Goal: Task Accomplishment & Management: Use online tool/utility

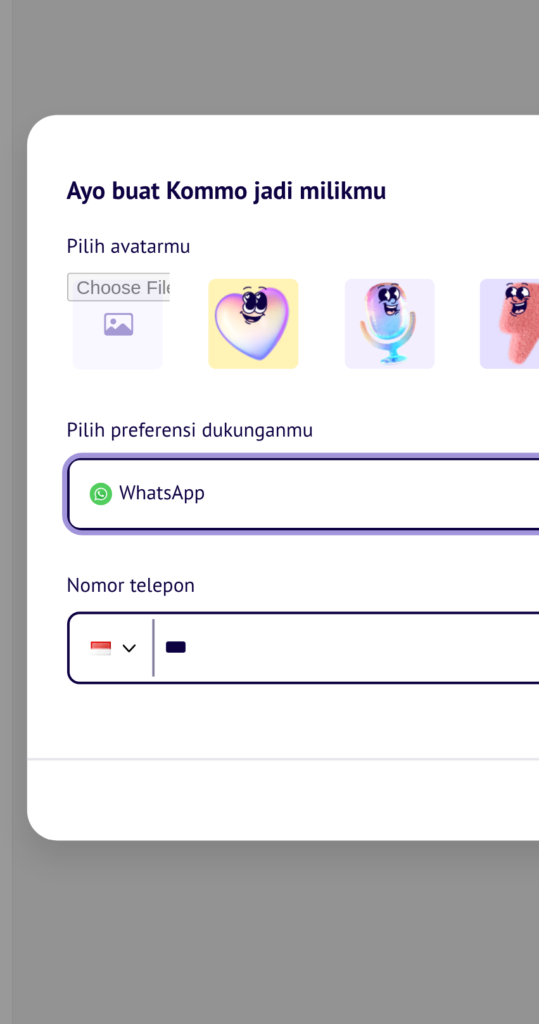
click at [294, 523] on button "WhatsApp" at bounding box center [270, 520] width 324 height 34
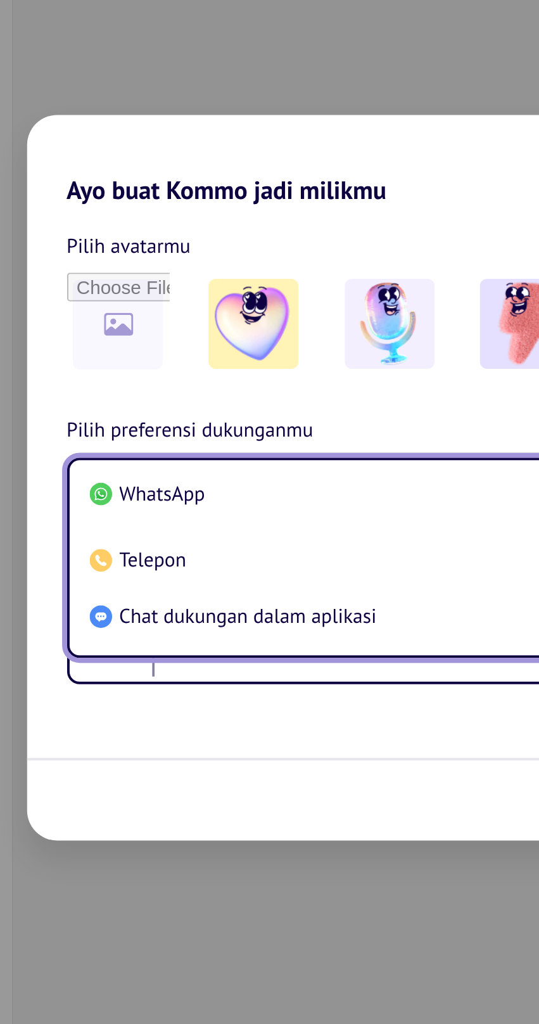
click at [168, 524] on span "WhatsApp" at bounding box center [155, 520] width 44 height 13
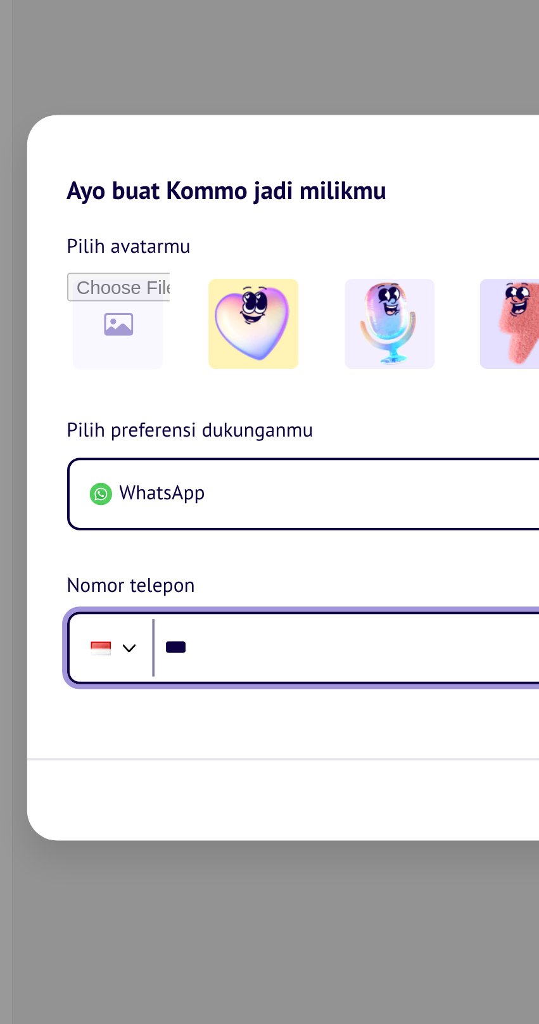
click at [253, 603] on input "***" at bounding box center [291, 598] width 283 height 29
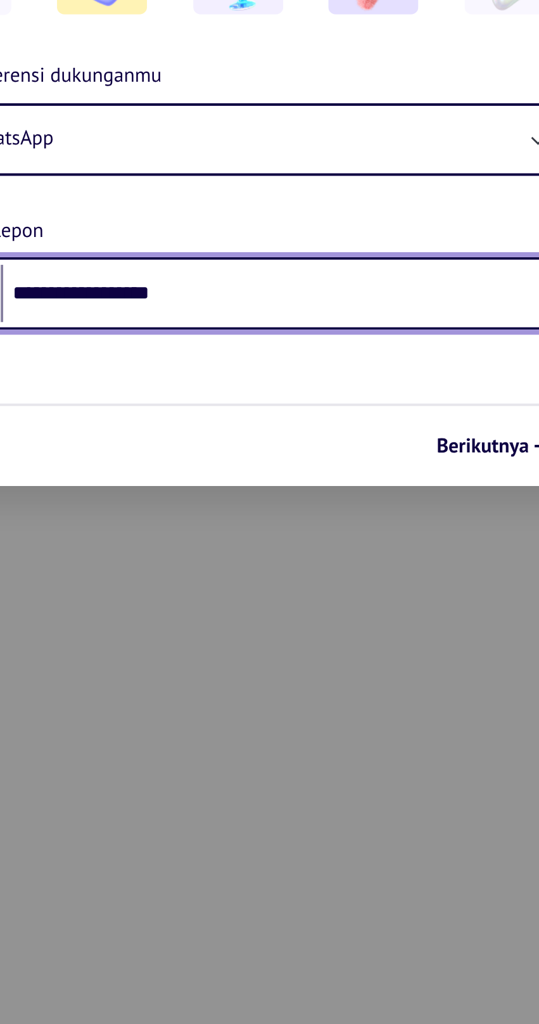
type input "**********"
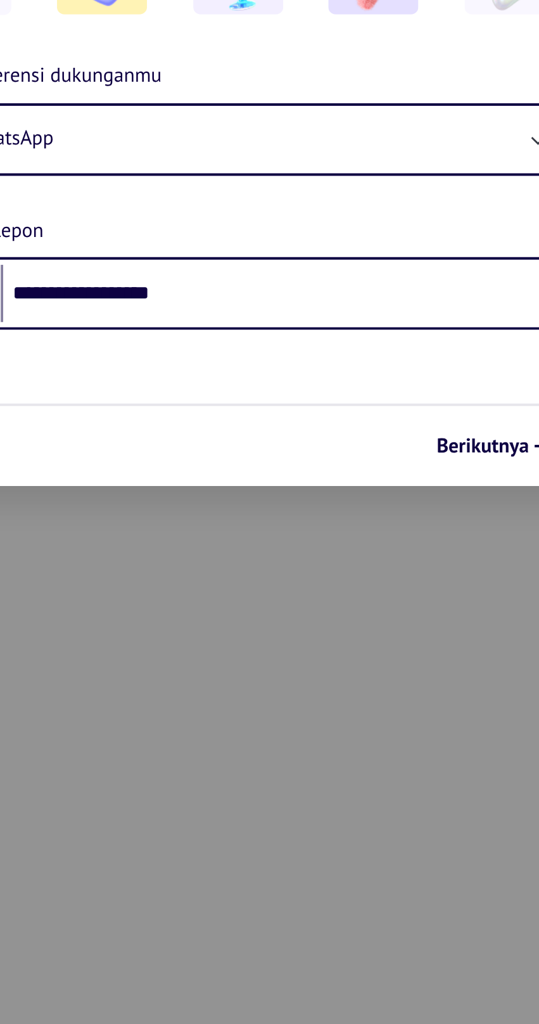
click at [394, 680] on span "Berikutnya" at bounding box center [394, 675] width 47 height 9
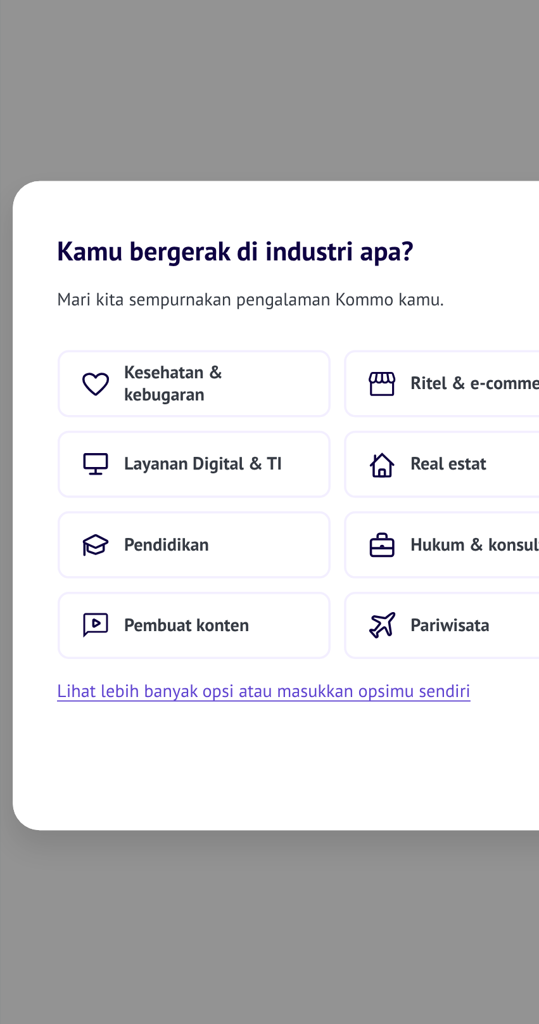
click at [222, 482] on span "Layanan Digital & TI" at bounding box center [194, 488] width 89 height 13
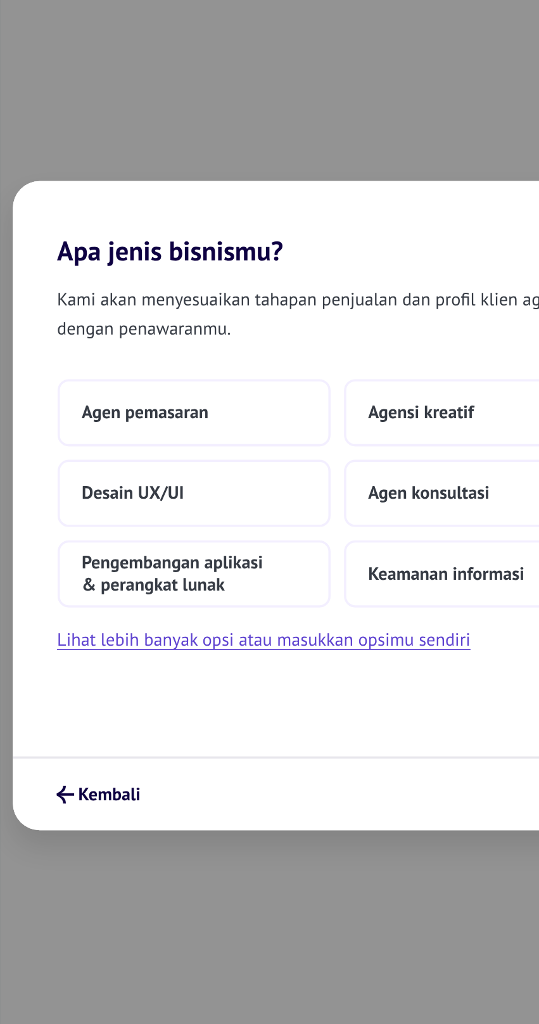
click at [138, 453] on span "Agen pemasaran" at bounding box center [161, 459] width 72 height 13
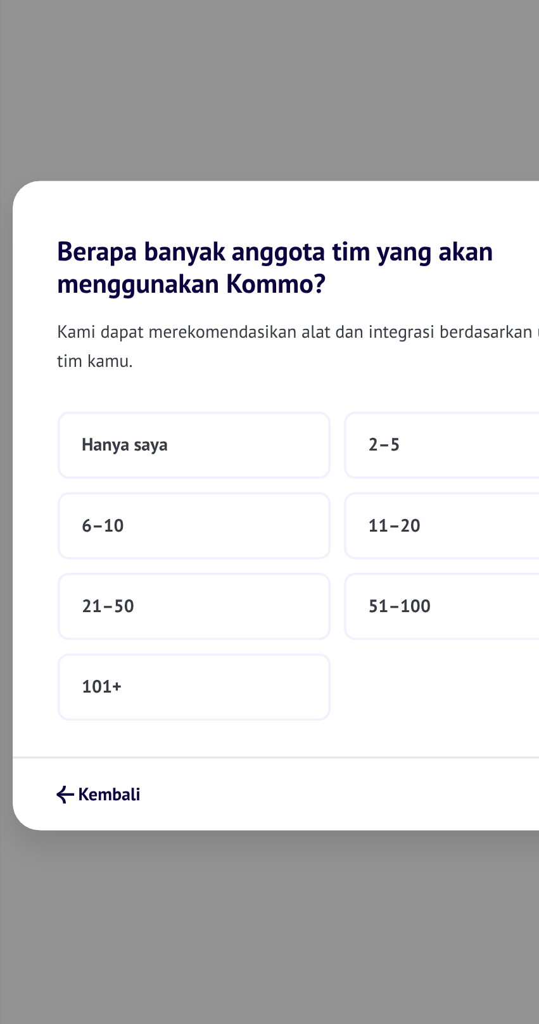
click at [146, 480] on span "Hanya saya" at bounding box center [149, 477] width 49 height 13
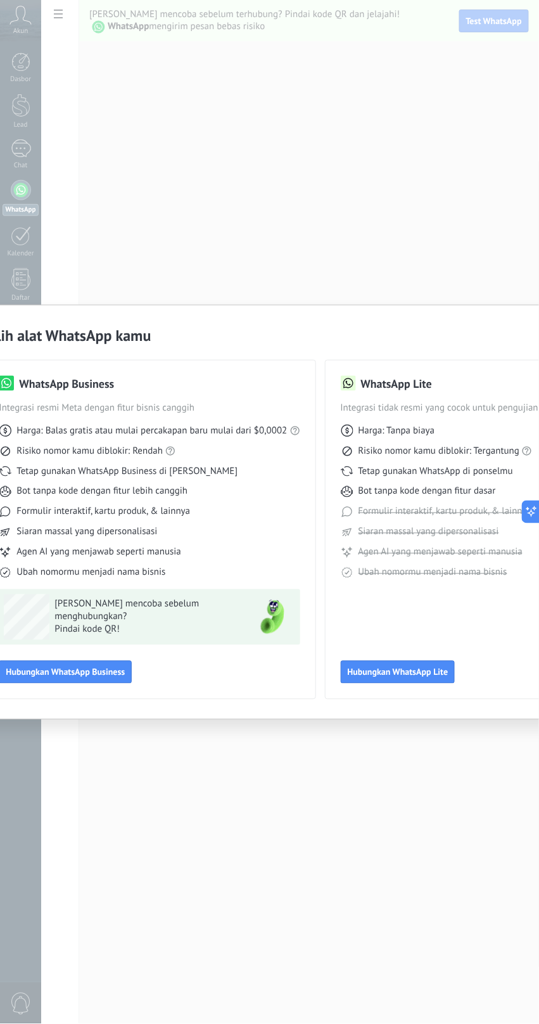
click at [407, 677] on span "Hubungkan WhatsApp Lite" at bounding box center [398, 672] width 101 height 9
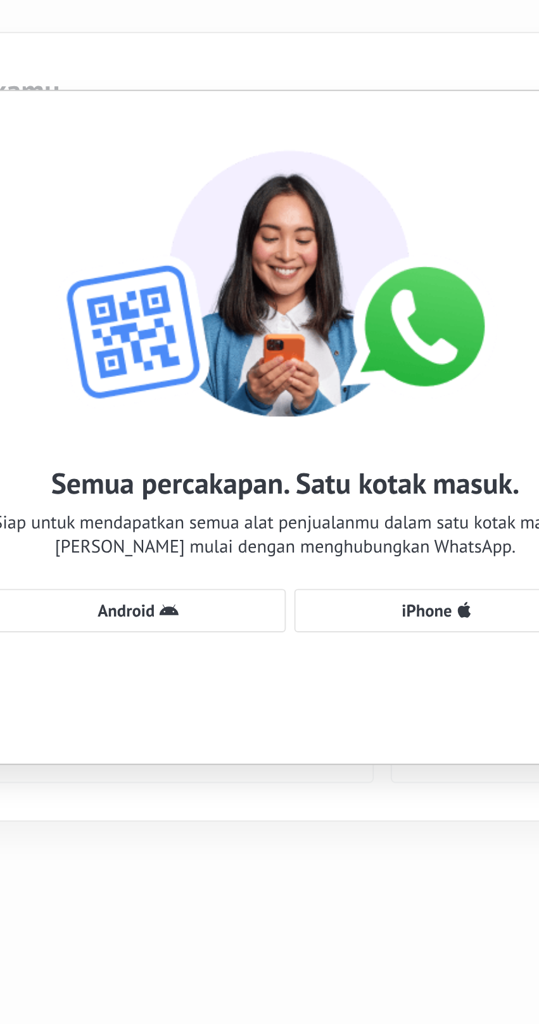
click at [201, 618] on button "Android" at bounding box center [192, 608] width 155 height 23
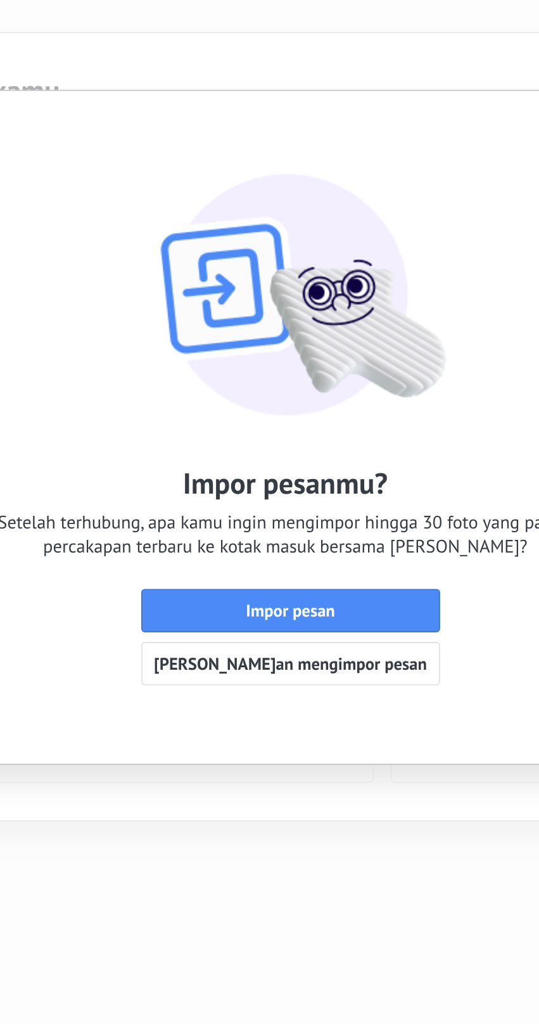
click at [286, 638] on span "[PERSON_NAME]an mengimpor pesan" at bounding box center [273, 636] width 144 height 9
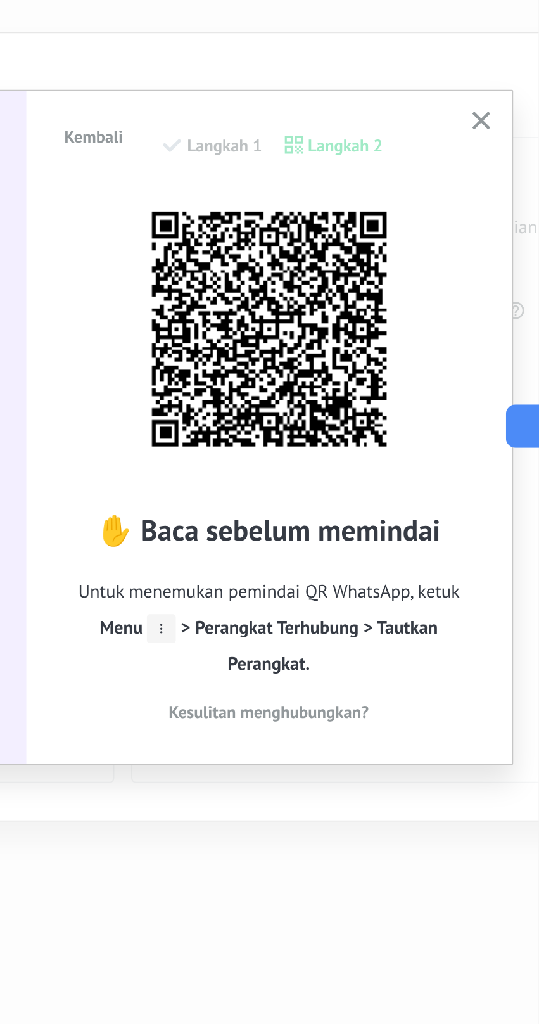
click at [466, 625] on span "Untuk menemukan pemindai QR WhatsApp, ketuk Menu > Perangkat Terhubung > Tautka…" at bounding box center [397, 618] width 217 height 57
click at [510, 356] on icon "button" at bounding box center [509, 352] width 10 height 10
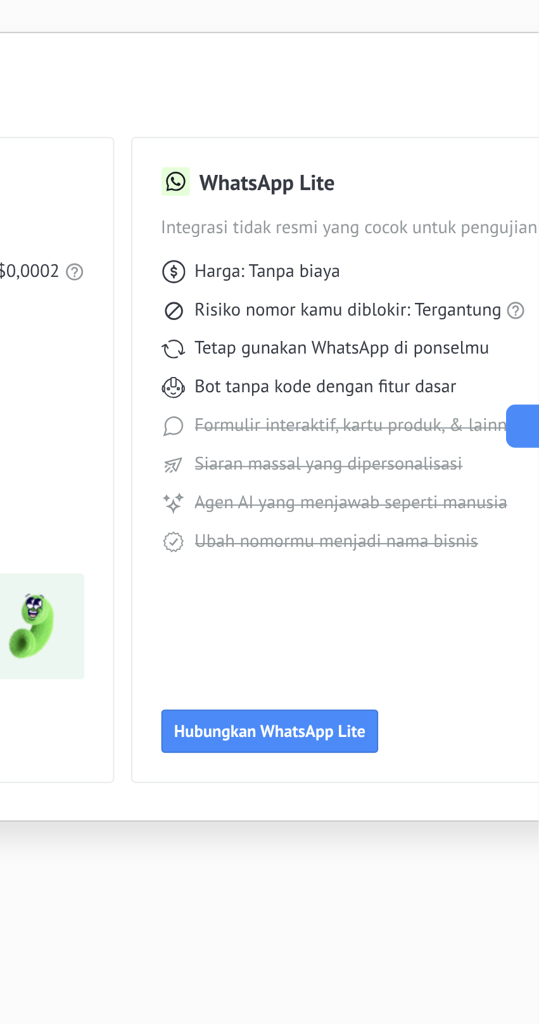
click at [511, 354] on div "WhatsApp Business Integrasi resmi Meta dengan fitur bisnis canggih Harga: Balas…" at bounding box center [270, 522] width 572 height 354
click at [423, 674] on span "Hubungkan WhatsApp Lite" at bounding box center [398, 672] width 101 height 9
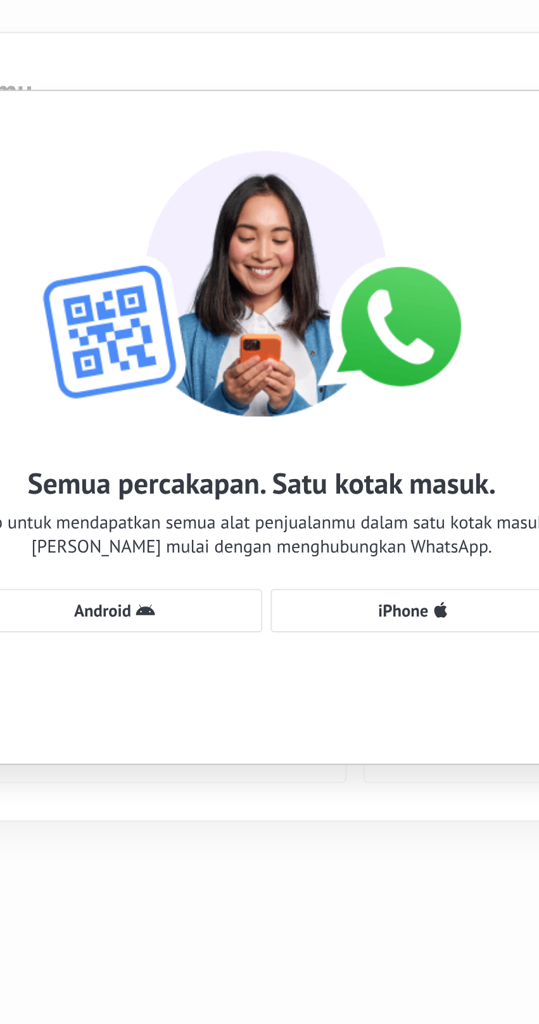
click at [195, 599] on button "Android" at bounding box center [194, 608] width 155 height 23
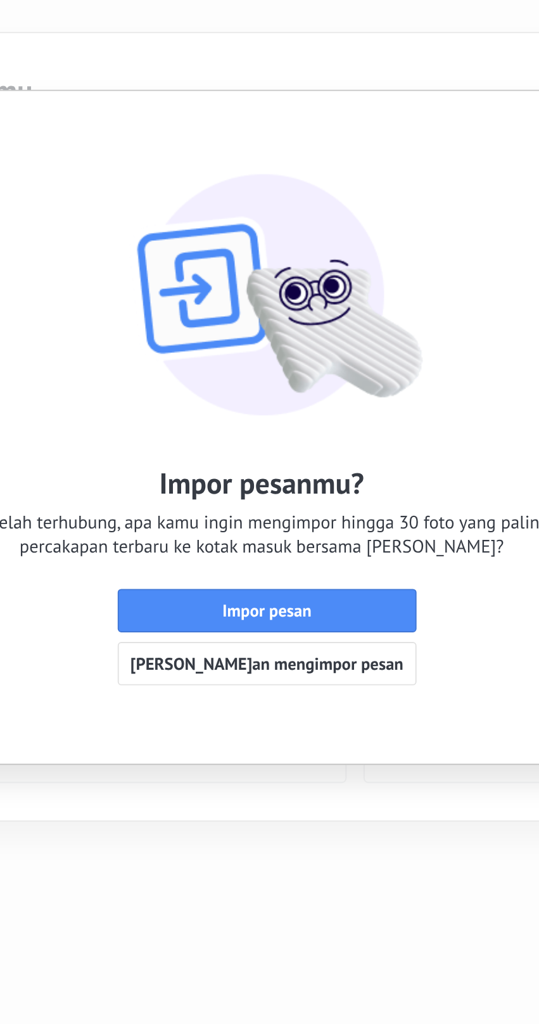
click at [295, 636] on span "[PERSON_NAME]an mengimpor pesan" at bounding box center [275, 636] width 144 height 9
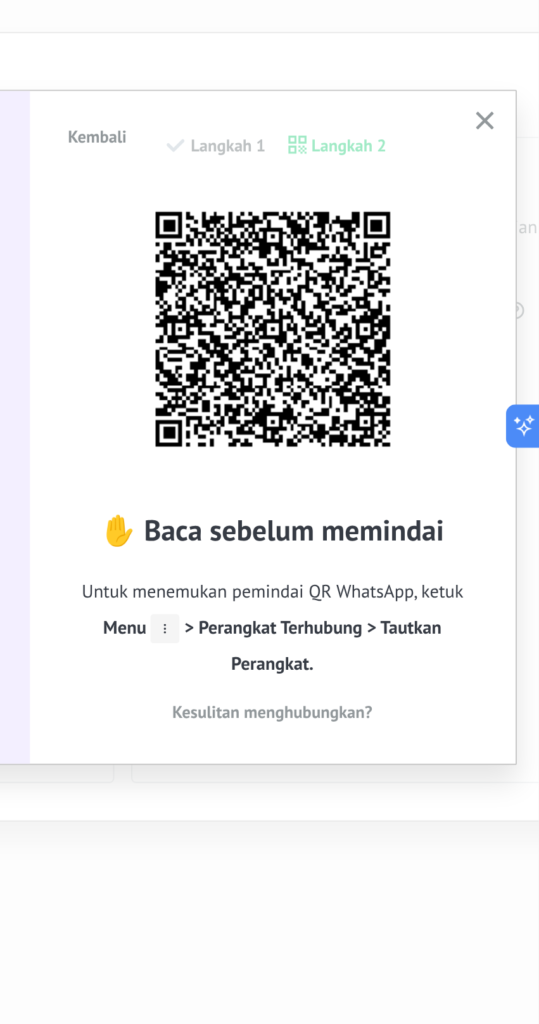
click at [513, 354] on use "button" at bounding box center [511, 352] width 10 height 10
